Goal: Find specific page/section

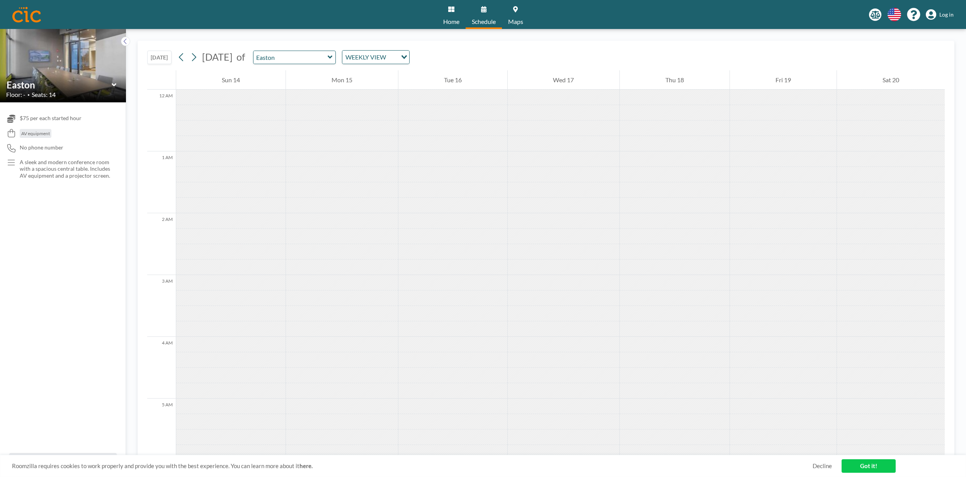
scroll to position [548, 0]
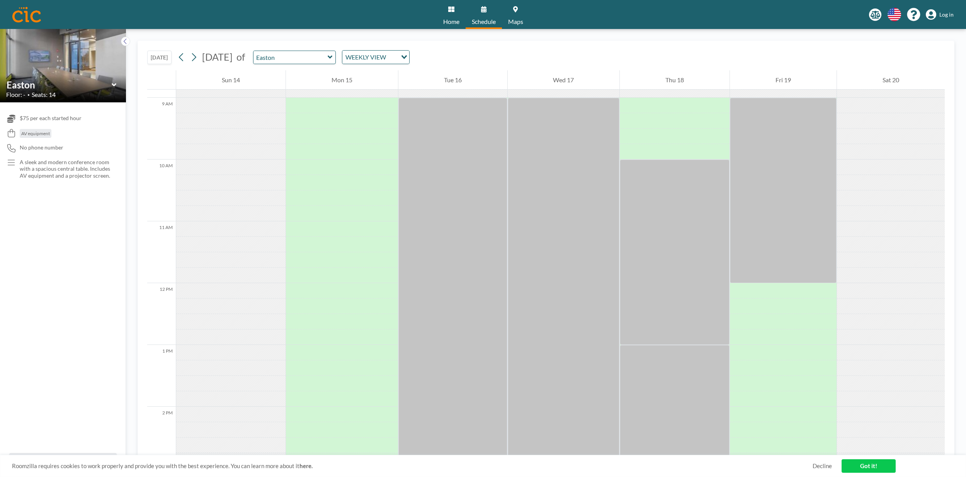
click at [332, 56] on icon at bounding box center [330, 57] width 5 height 3
type input "Peabody"
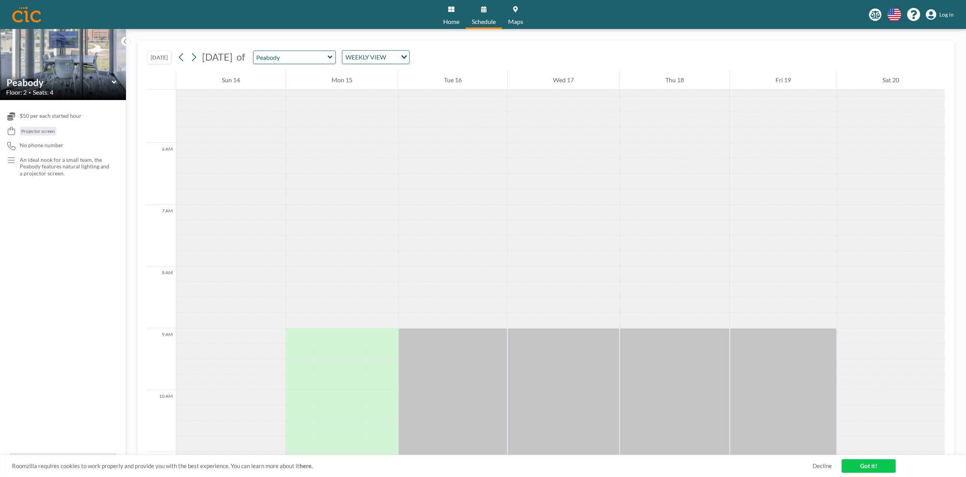
scroll to position [479, 0]
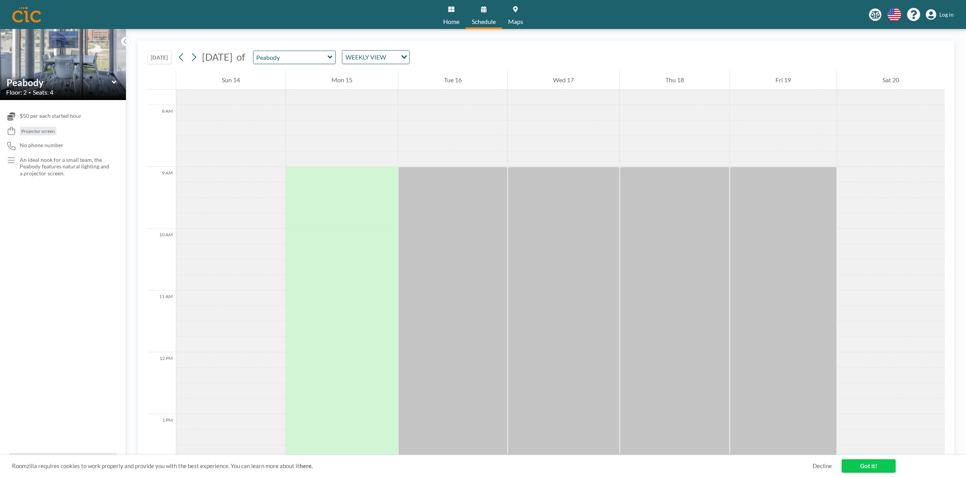
click at [332, 57] on icon at bounding box center [330, 57] width 5 height 3
type input "Sachuest"
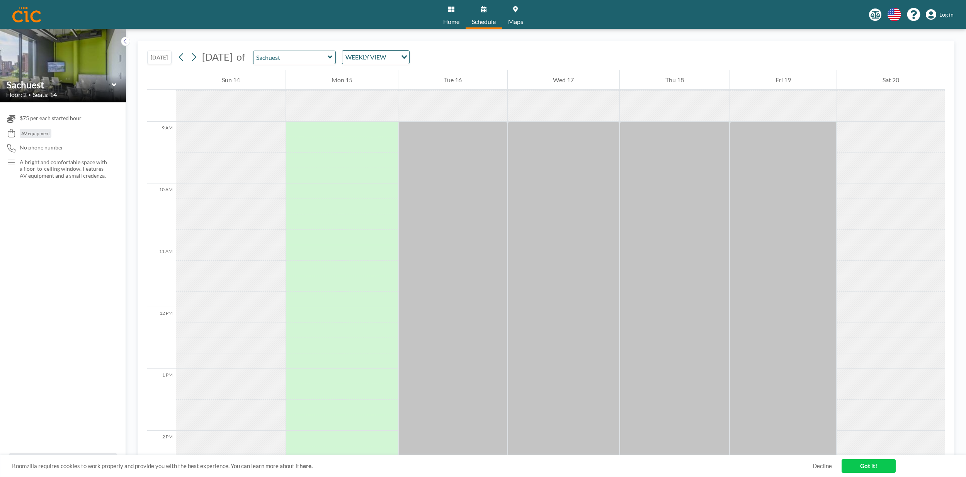
scroll to position [525, 0]
click at [444, 9] on link "Home" at bounding box center [451, 14] width 29 height 29
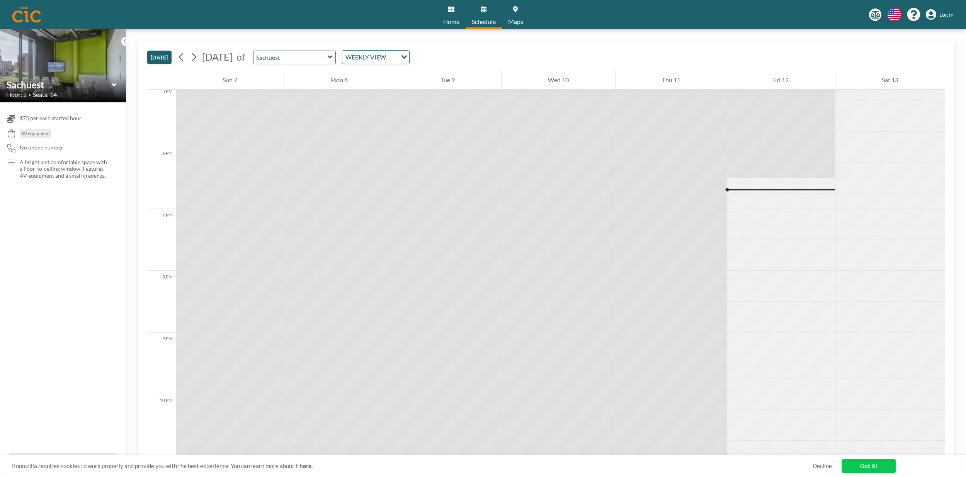
scroll to position [1118, 0]
